Goal: Task Accomplishment & Management: Manage account settings

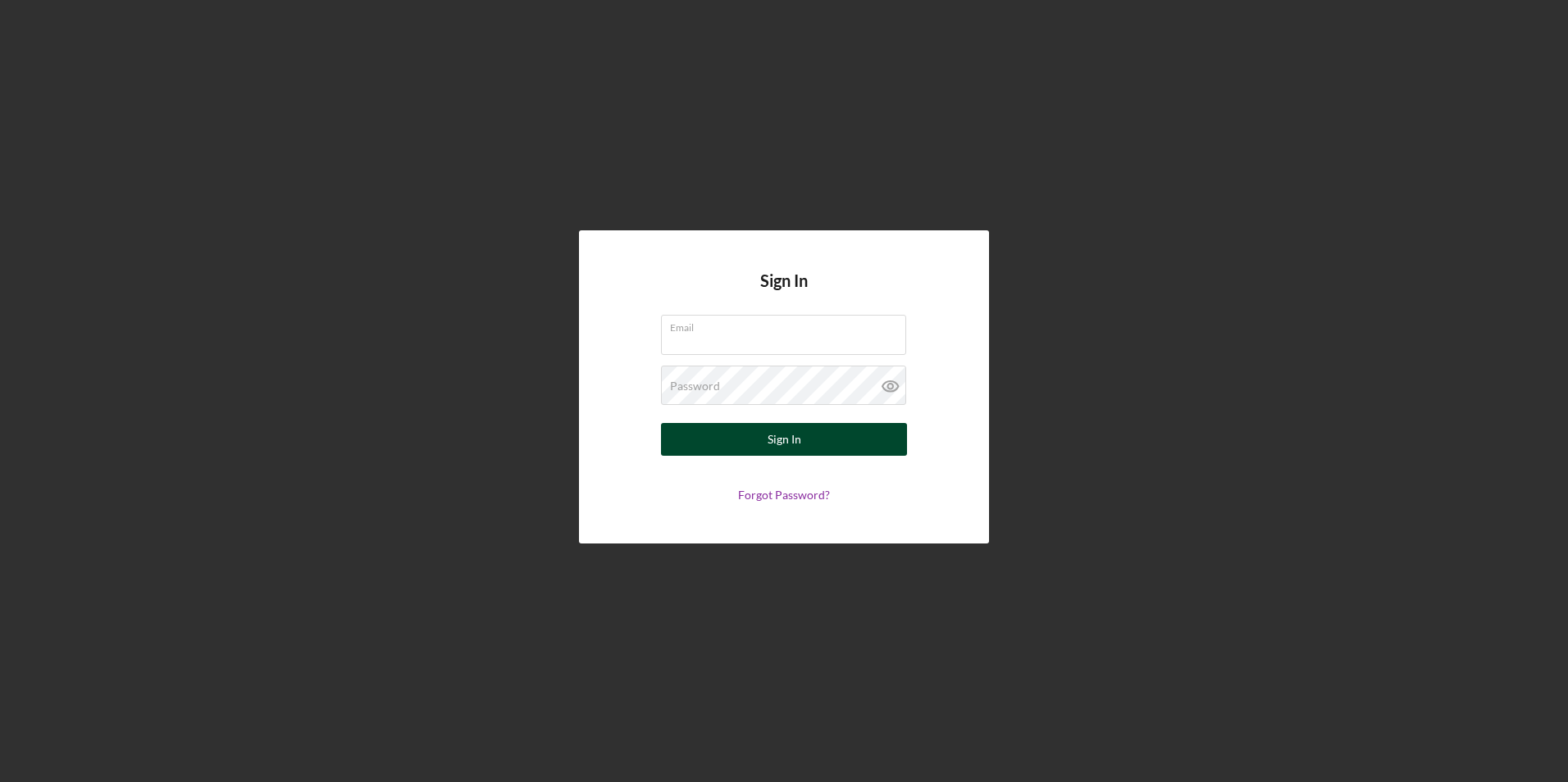
type input "[PERSON_NAME][EMAIL_ADDRESS][PERSON_NAME][DOMAIN_NAME]"
click at [789, 430] on div "Sign In" at bounding box center [784, 439] width 34 height 33
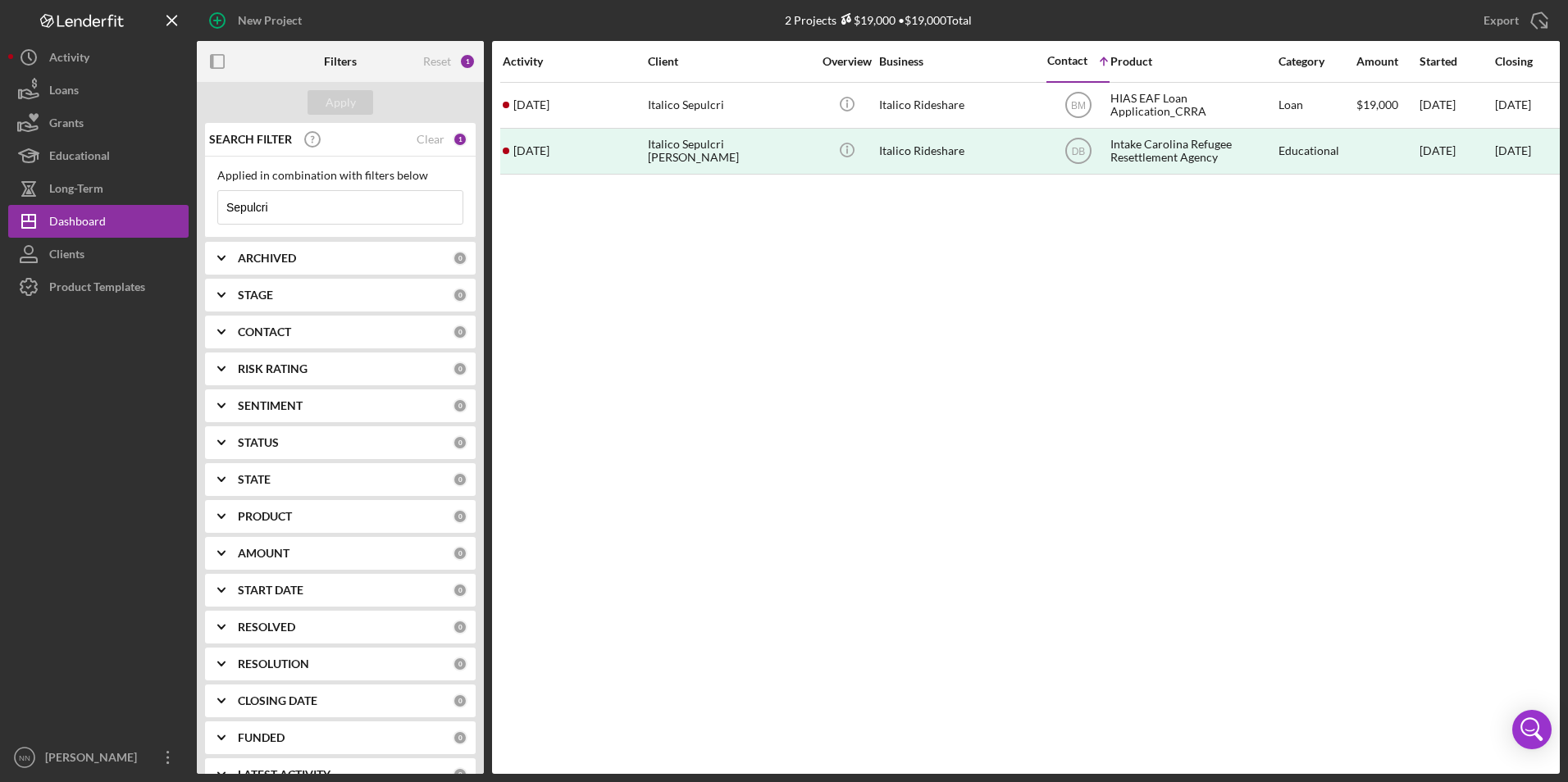
drag, startPoint x: 280, startPoint y: 209, endPoint x: 204, endPoint y: 211, distance: 76.0
click at [204, 211] on div "SEARCH FILTER Clear 1 Applied in combination with filters below Sepulcri Icon/M…" at bounding box center [340, 449] width 287 height 651
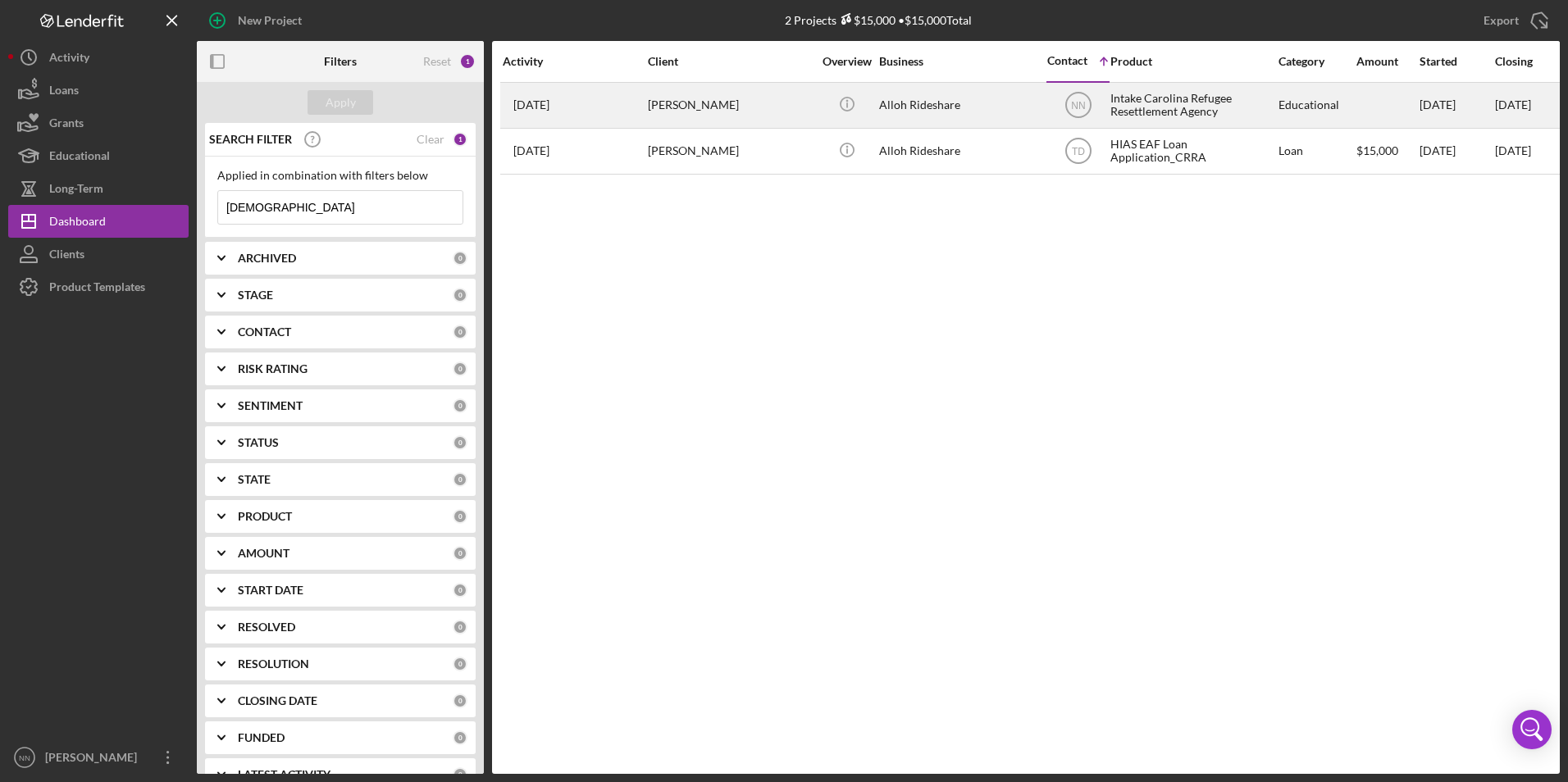
type input "[DEMOGRAPHIC_DATA]"
click at [665, 100] on div "[PERSON_NAME]" at bounding box center [730, 105] width 164 height 43
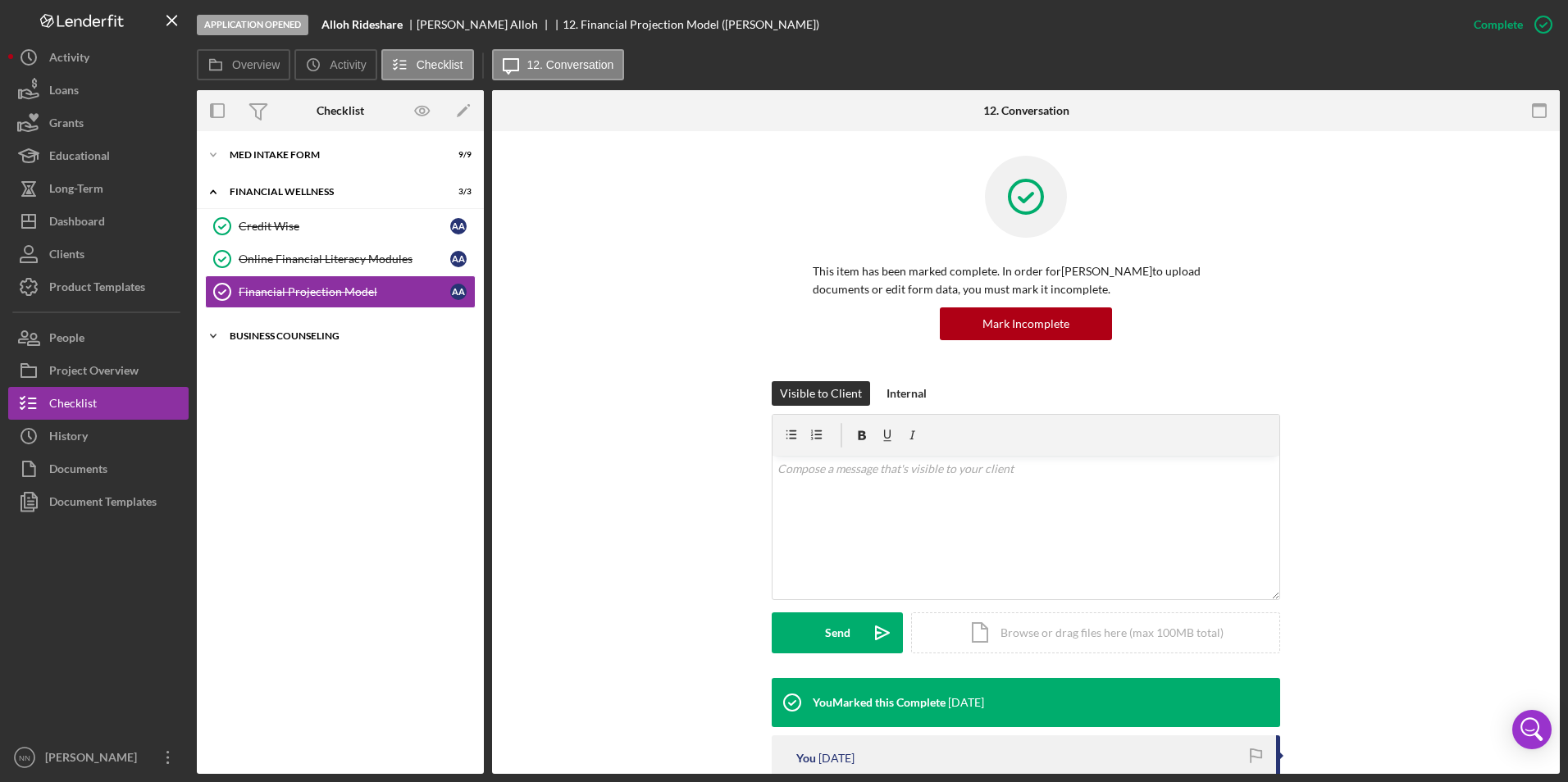
click at [253, 345] on div "Icon/Expander Business Counseling 0 / 7" at bounding box center [340, 336] width 287 height 33
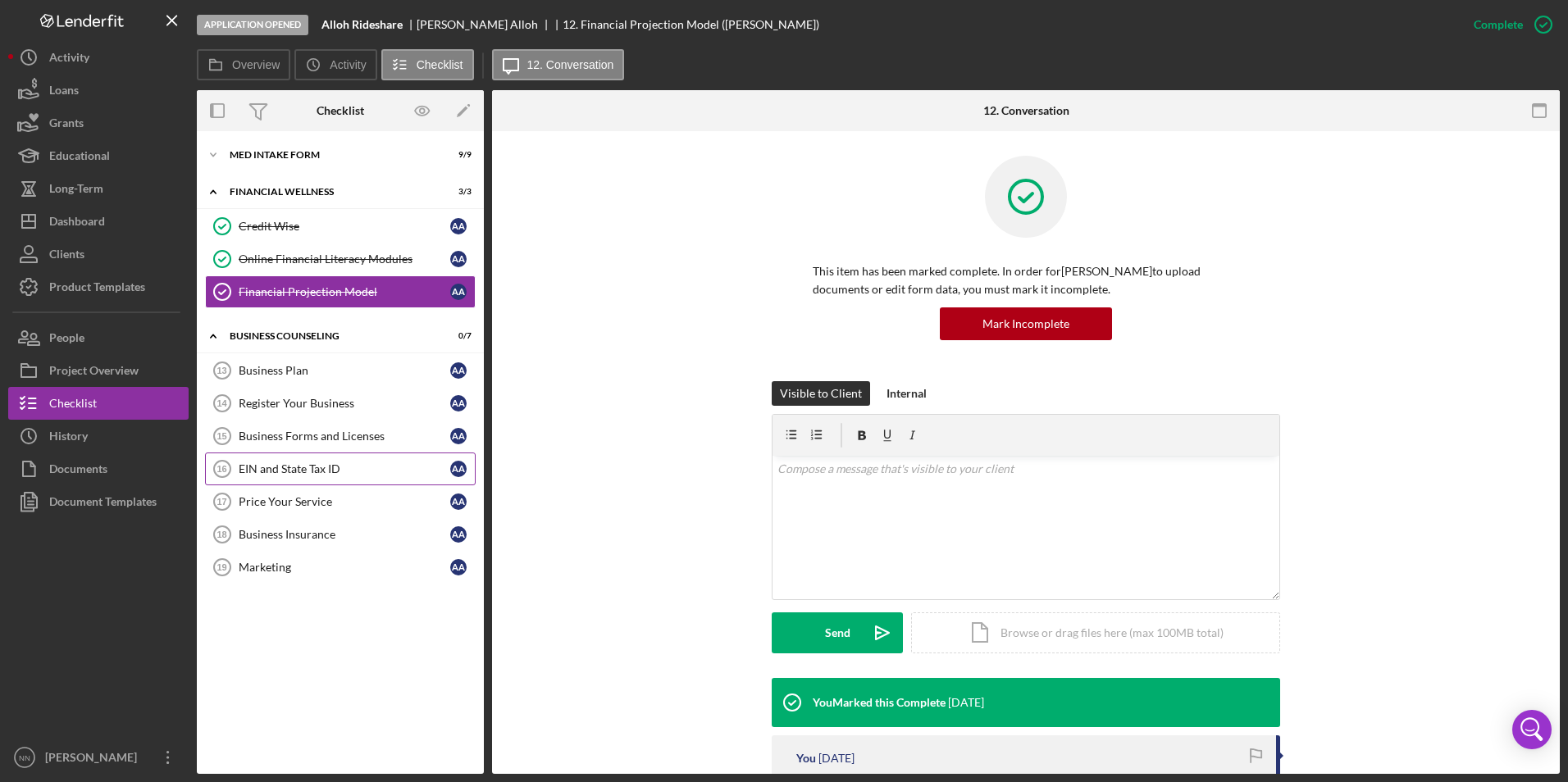
click at [257, 465] on div "EIN and State Tax ID" at bounding box center [344, 468] width 211 height 13
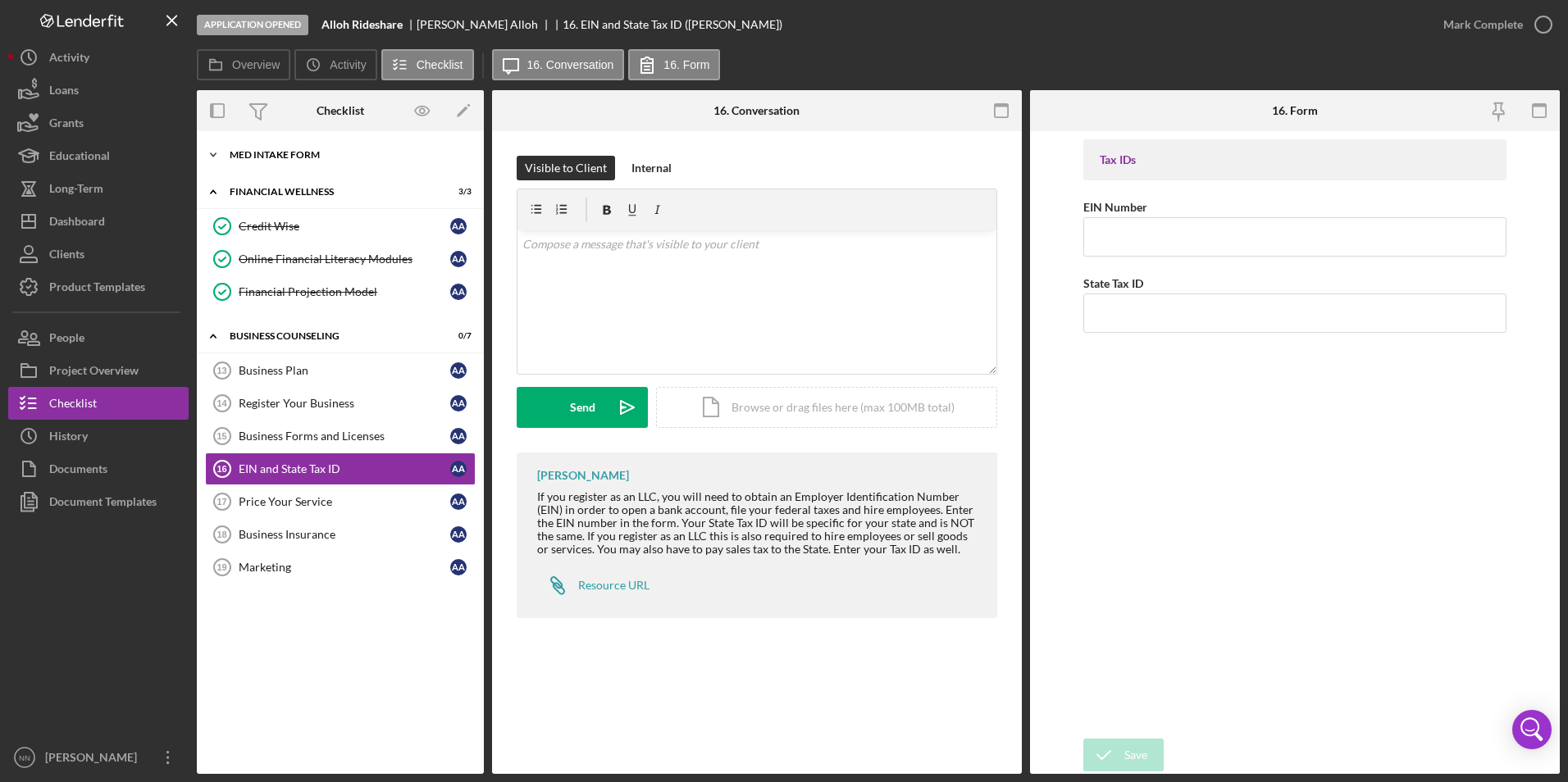
click at [246, 151] on div "MED Intake Form" at bounding box center [346, 155] width 234 height 10
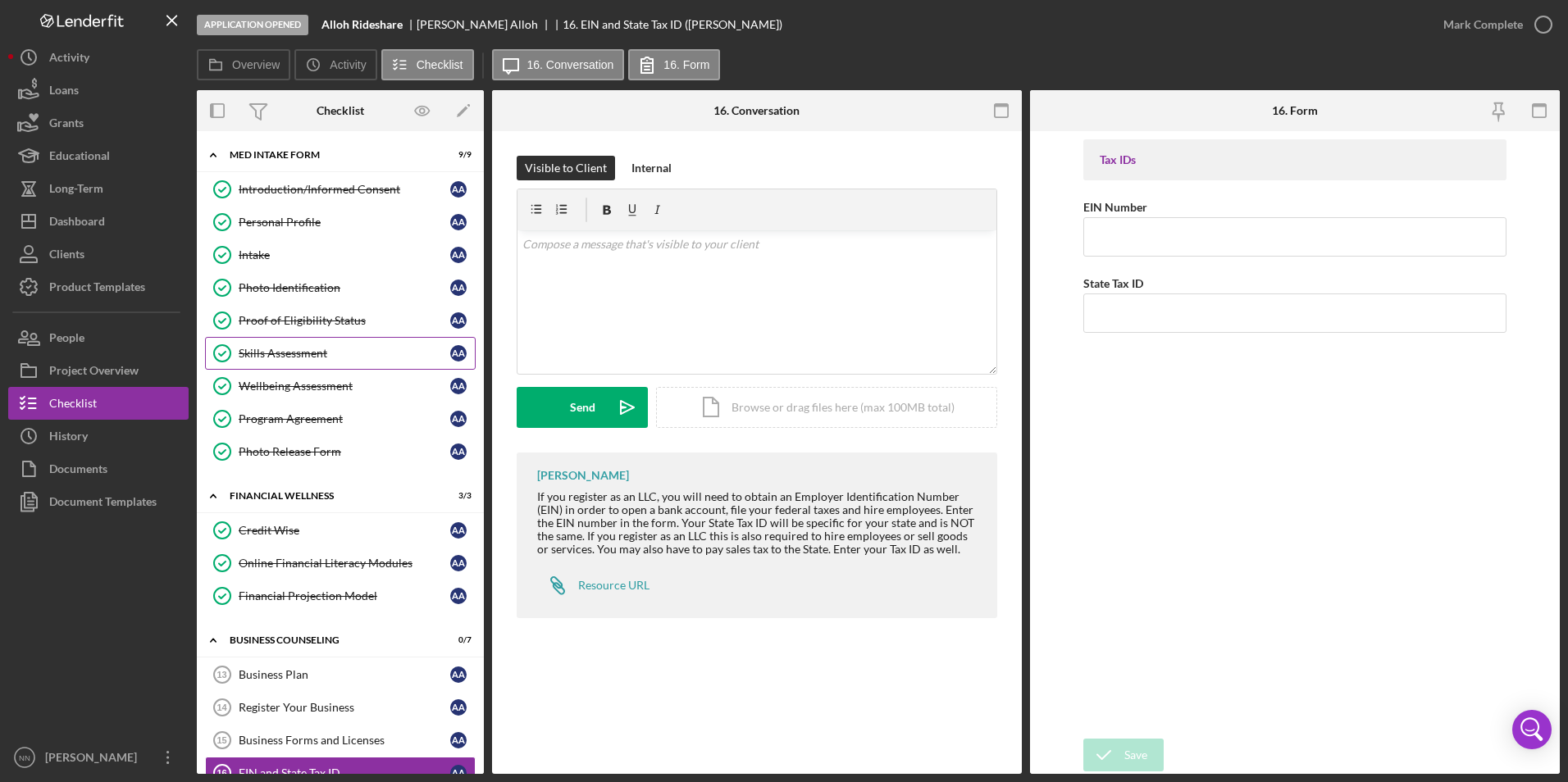
click at [314, 345] on link "Skills Assessment Skills Assessment A A" at bounding box center [340, 353] width 271 height 33
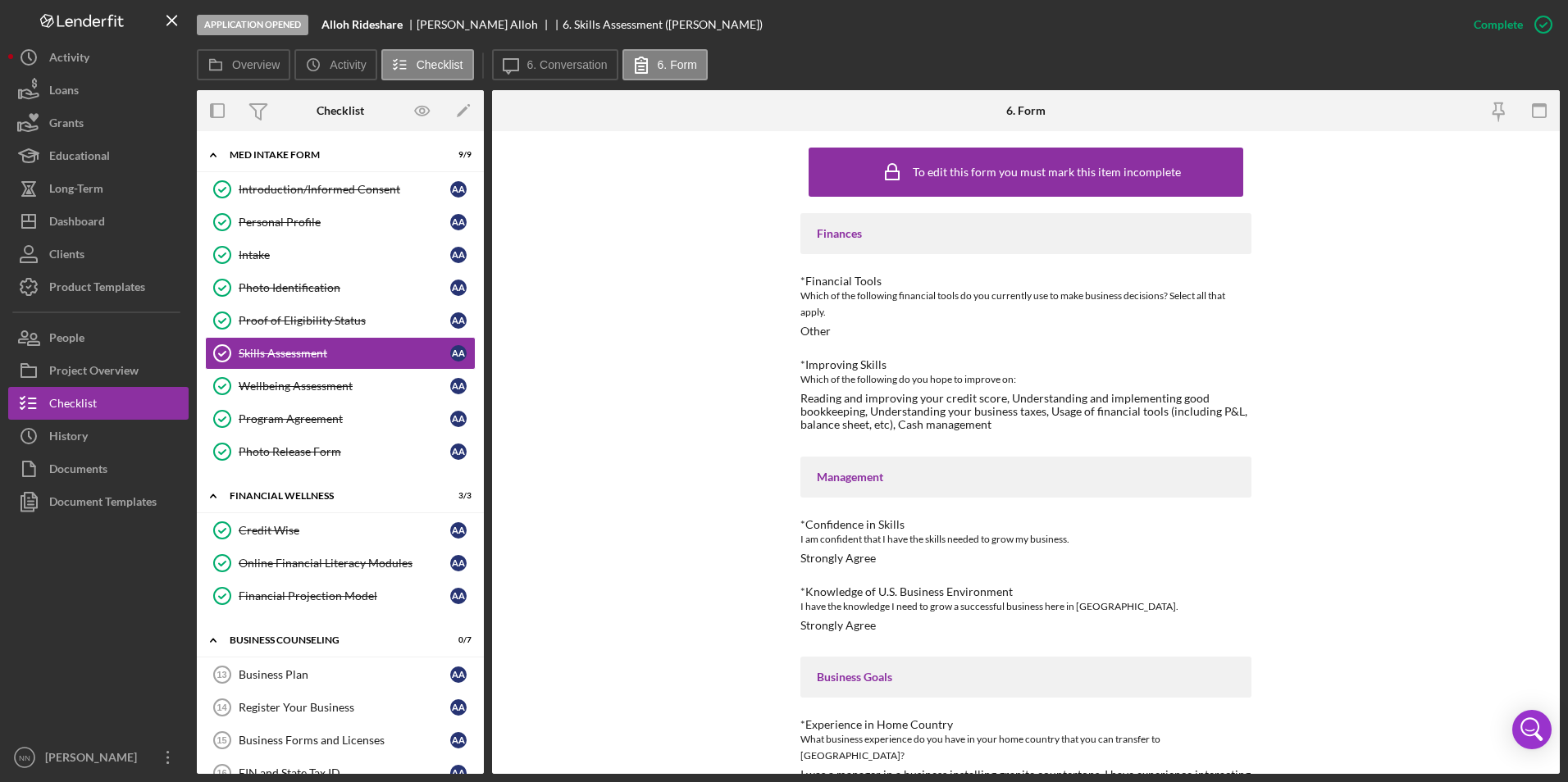
click at [1369, 332] on div "To edit this form you must mark this item incomplete Finances *Financial Tools …" at bounding box center [1026, 452] width 1068 height 642
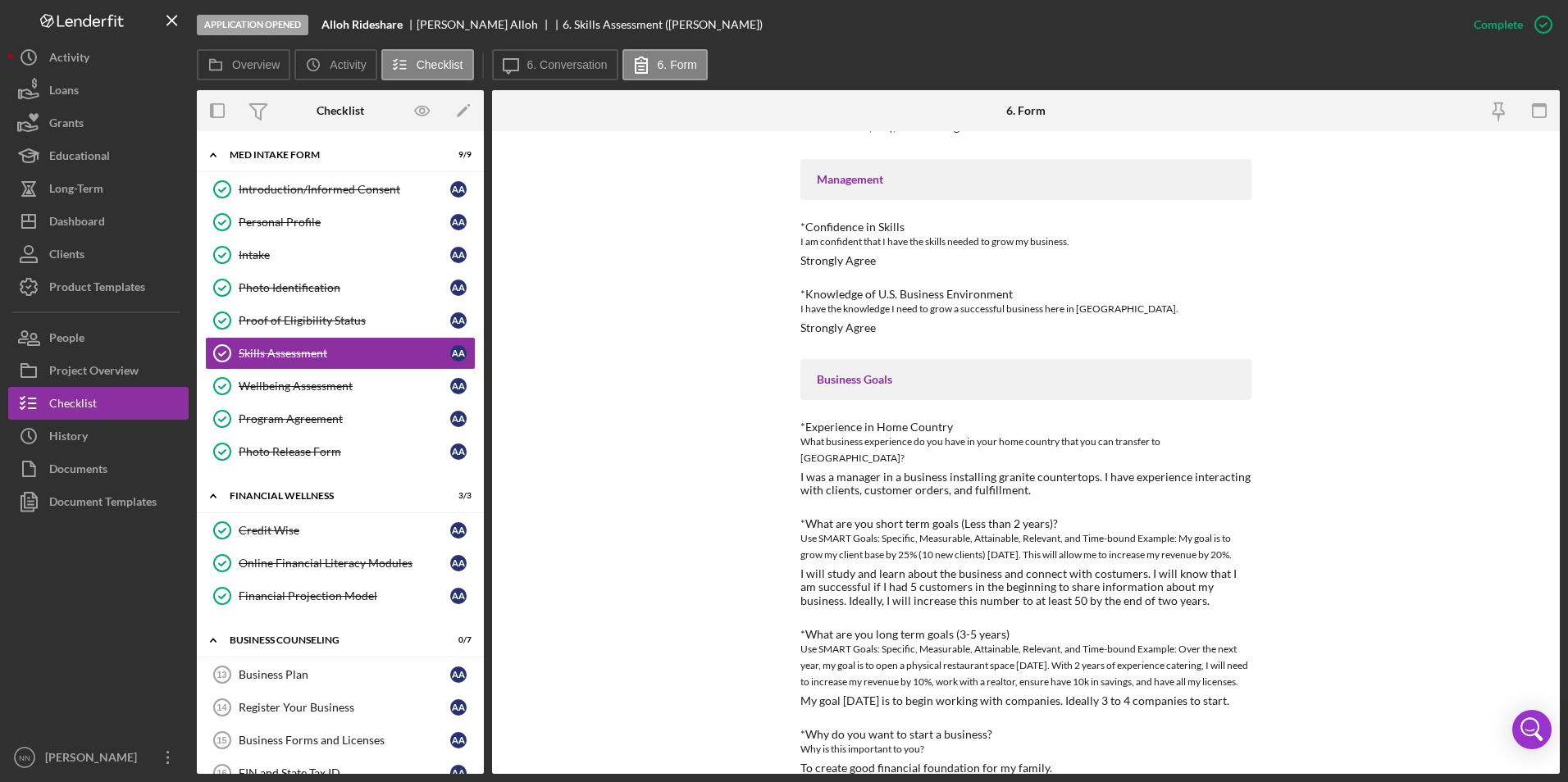
scroll to position [340, 0]
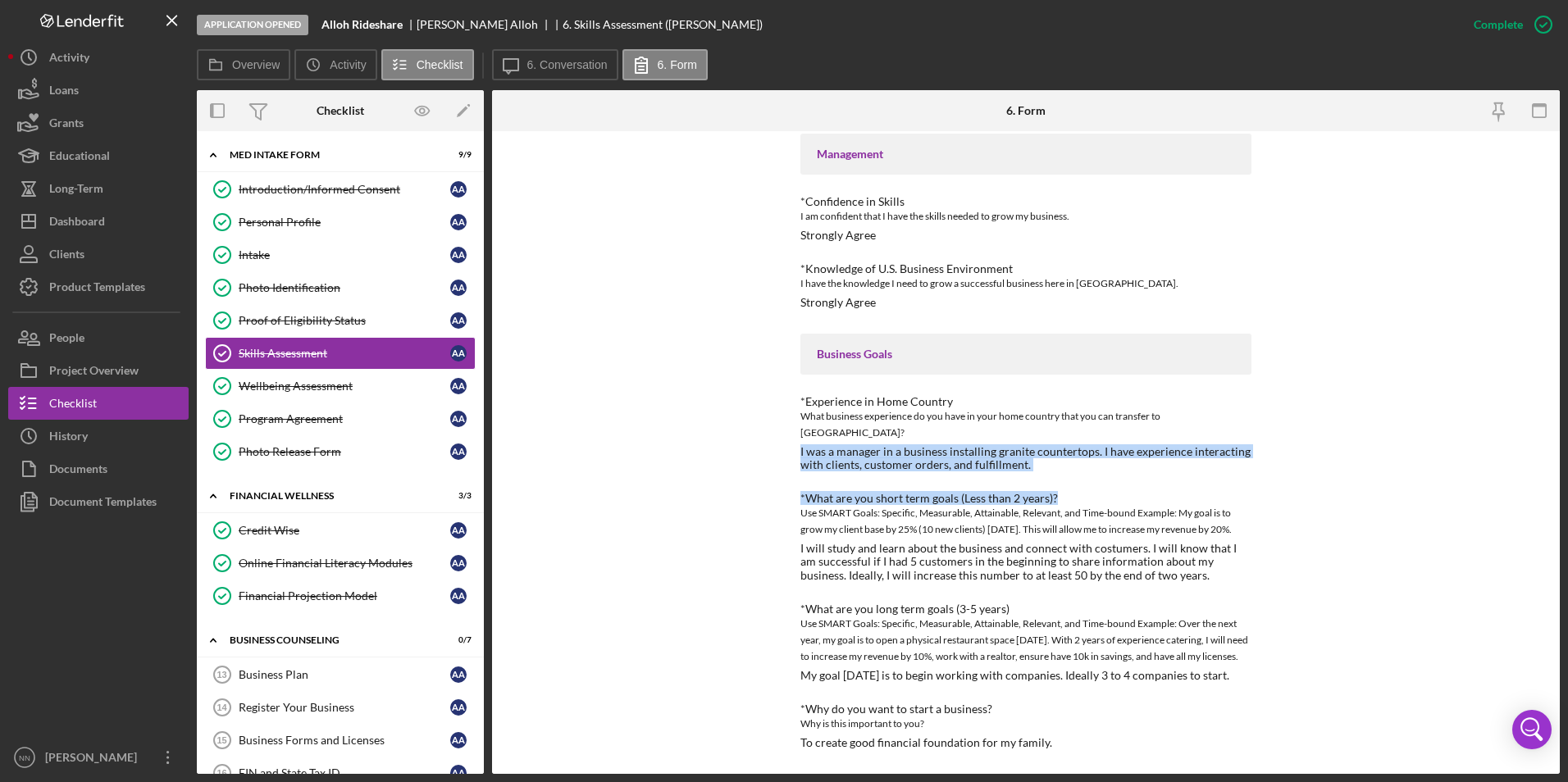
drag, startPoint x: 1066, startPoint y: 442, endPoint x: 794, endPoint y: 422, distance: 272.7
click at [794, 422] on div "To edit this form you must mark this item incomplete Finances *Financial Tools …" at bounding box center [1026, 452] width 1068 height 642
drag, startPoint x: 794, startPoint y: 422, endPoint x: 1002, endPoint y: 448, distance: 209.6
click at [1002, 448] on div "Finances *Financial Tools Which of the following financial tools do you current…" at bounding box center [1026, 320] width 451 height 859
drag, startPoint x: 1055, startPoint y: 436, endPoint x: 795, endPoint y: 421, distance: 260.4
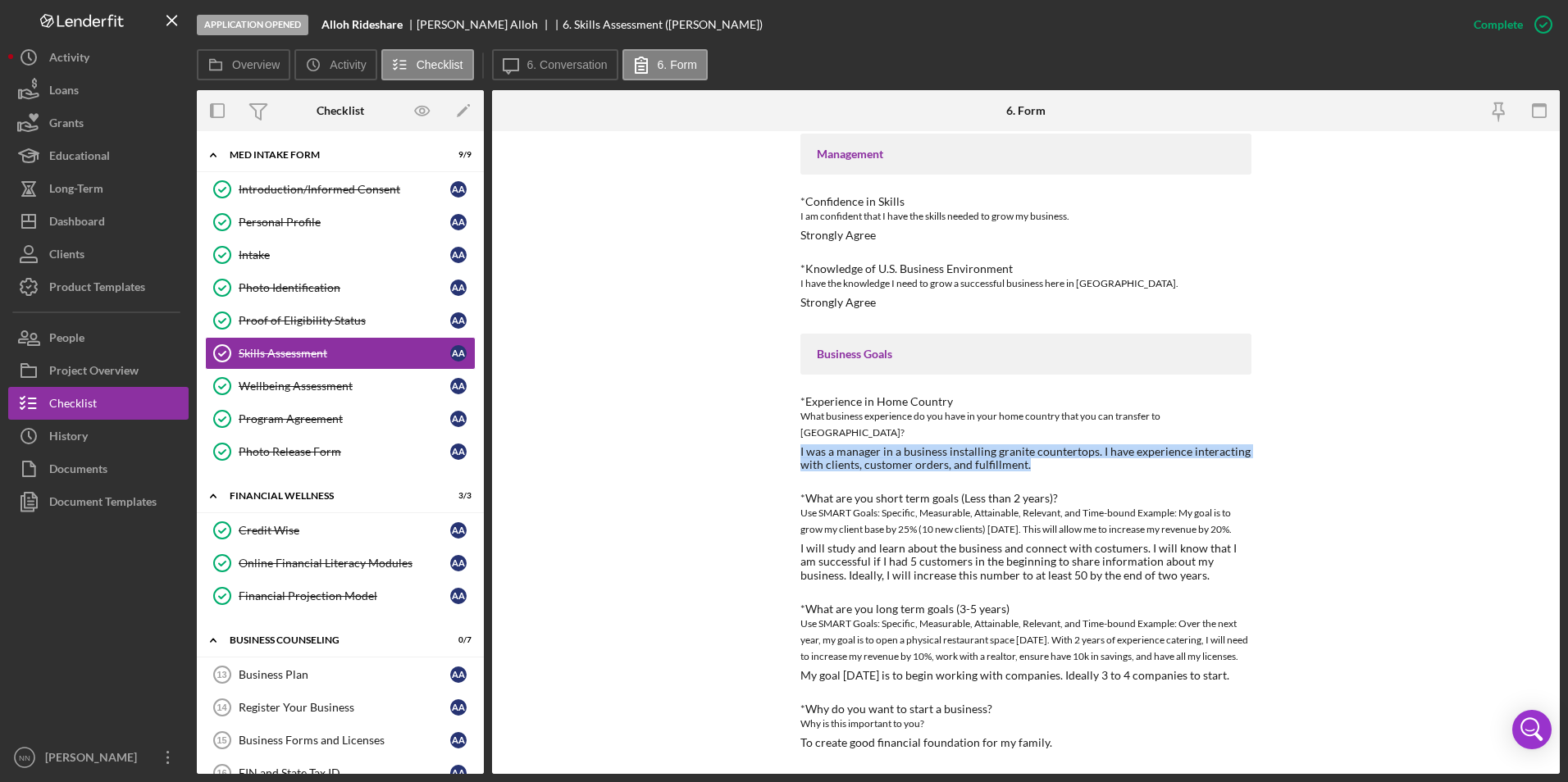
click at [795, 421] on div "To edit this form you must mark this item incomplete Finances *Financial Tools …" at bounding box center [1026, 452] width 1068 height 642
drag, startPoint x: 795, startPoint y: 421, endPoint x: 905, endPoint y: 426, distance: 110.1
copy div "I was a manager in a business installing granite countertops. I have experience…"
click at [1358, 487] on div "To edit this form you must mark this item incomplete Finances *Financial Tools …" at bounding box center [1026, 452] width 1068 height 642
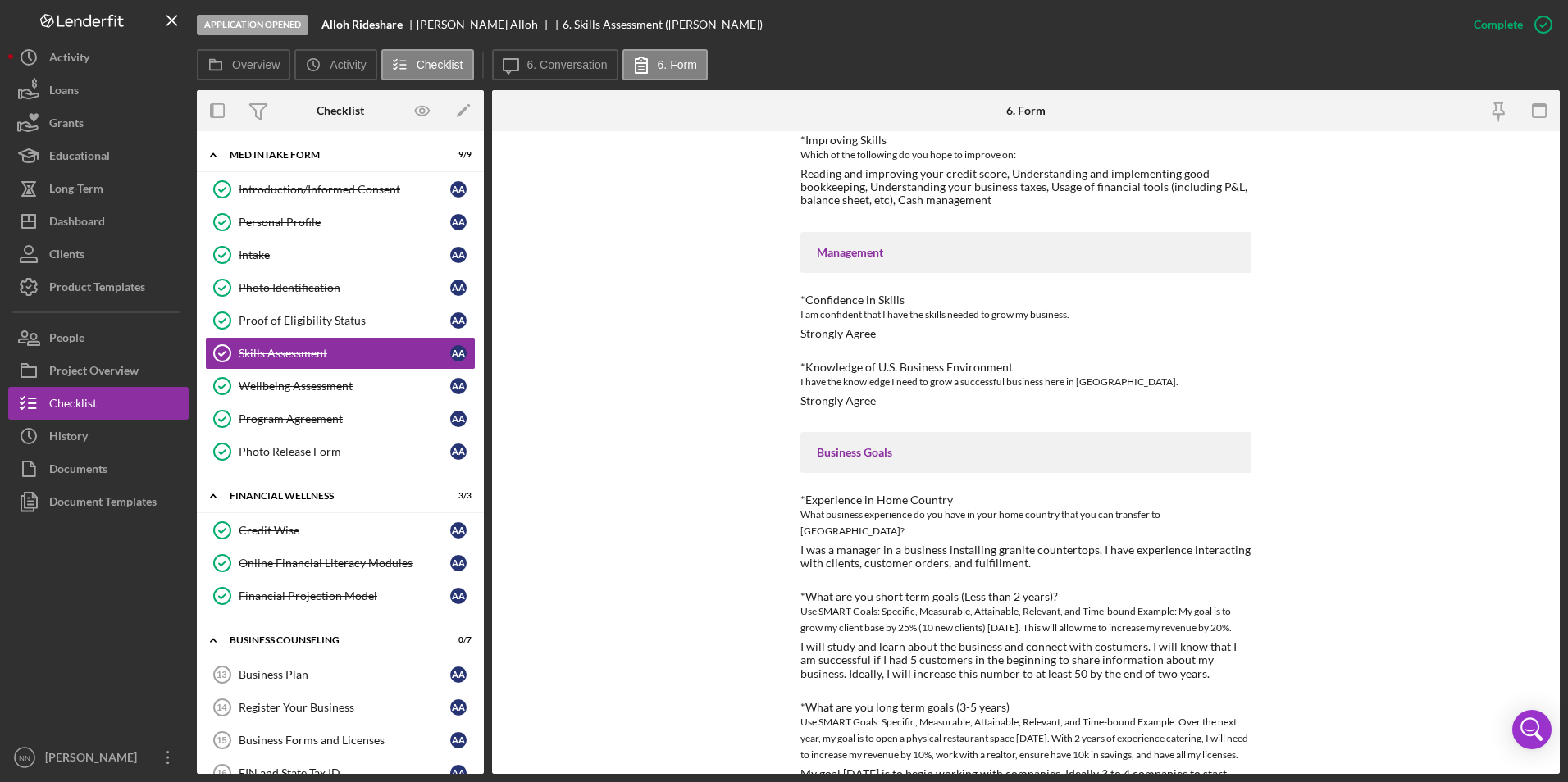
scroll to position [246, 0]
